Goal: Task Accomplishment & Management: Use online tool/utility

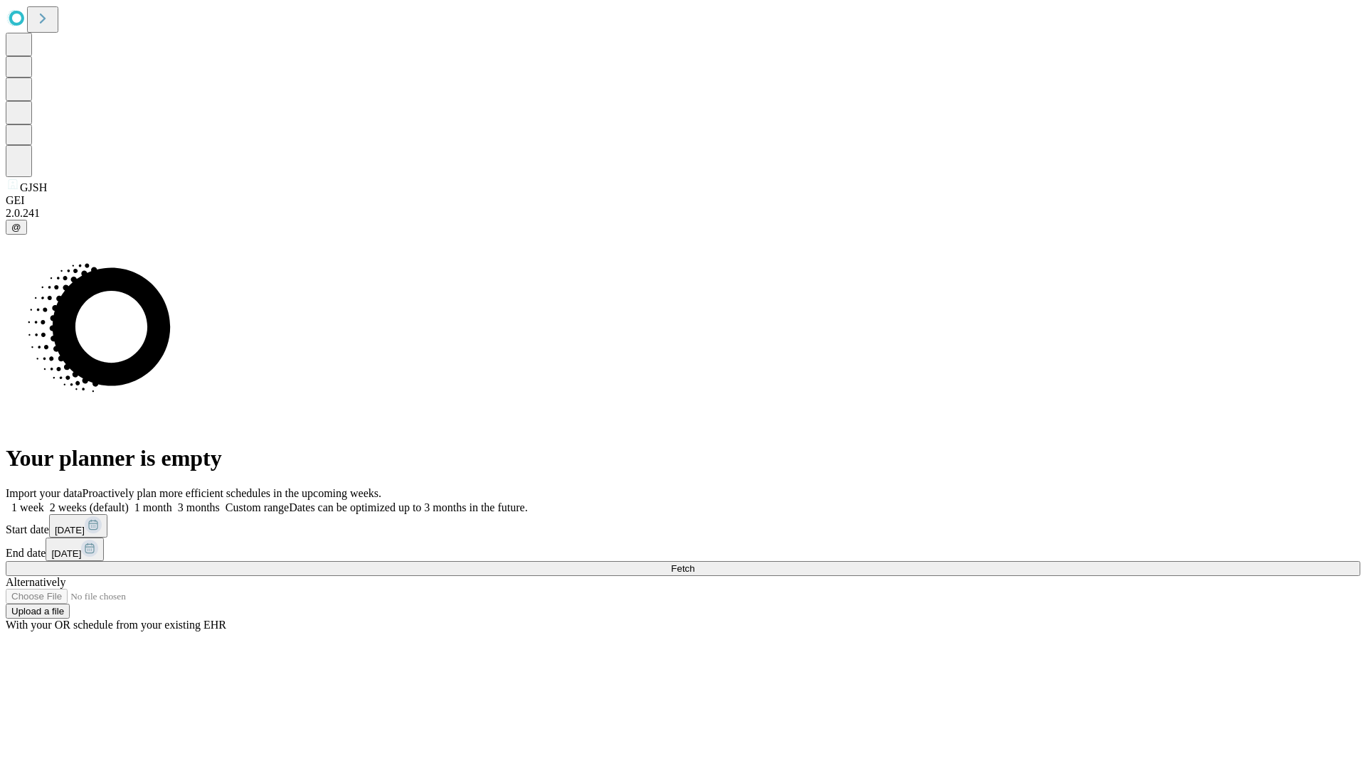
click at [694, 563] on span "Fetch" at bounding box center [682, 568] width 23 height 11
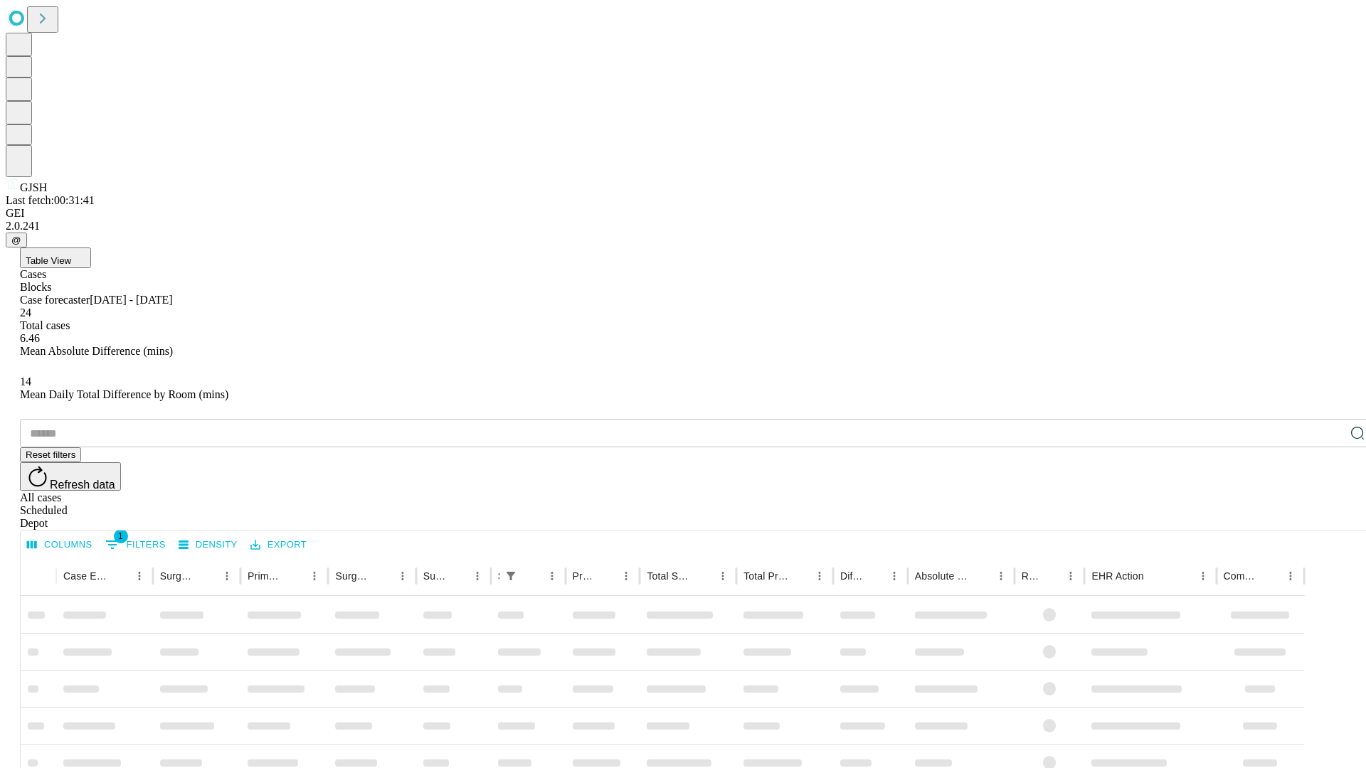
click at [1329, 517] on div "Depot" at bounding box center [697, 523] width 1354 height 13
